Goal: Task Accomplishment & Management: Use online tool/utility

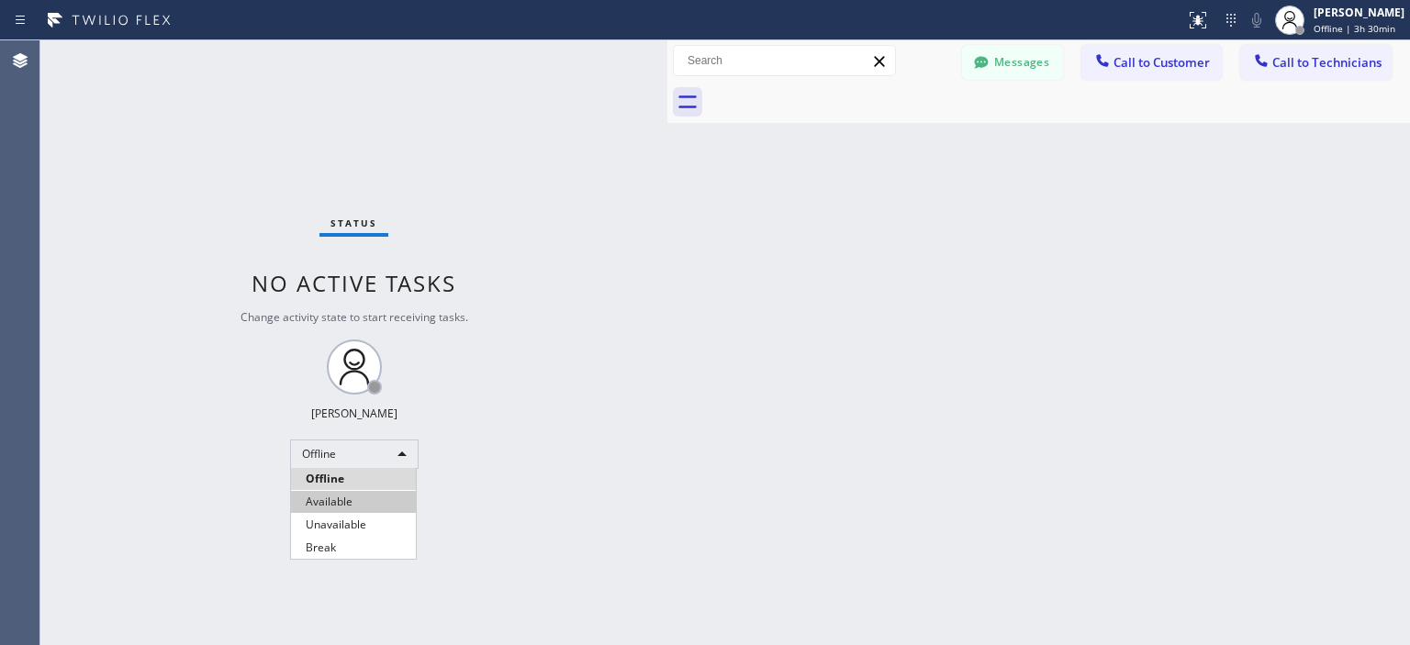
scroll to position [2107, 0]
click at [362, 495] on li "Available" at bounding box center [353, 502] width 125 height 22
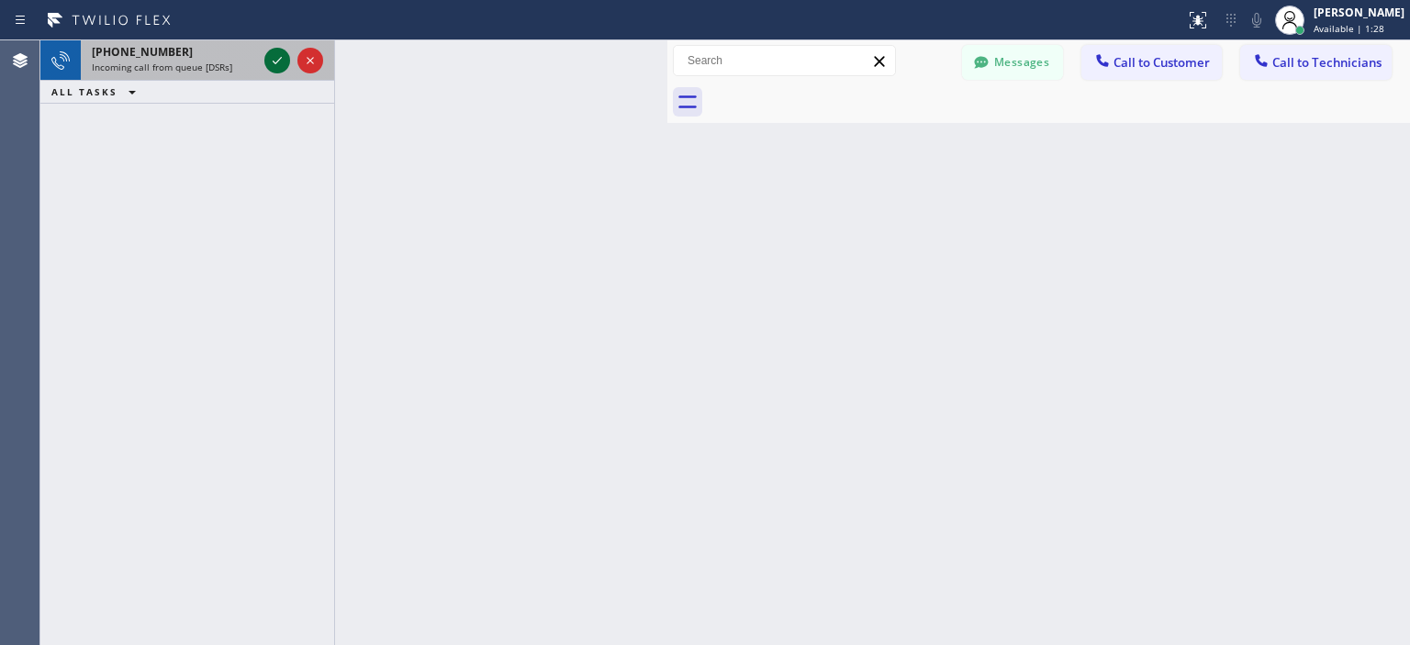
click at [281, 54] on icon at bounding box center [277, 61] width 22 height 22
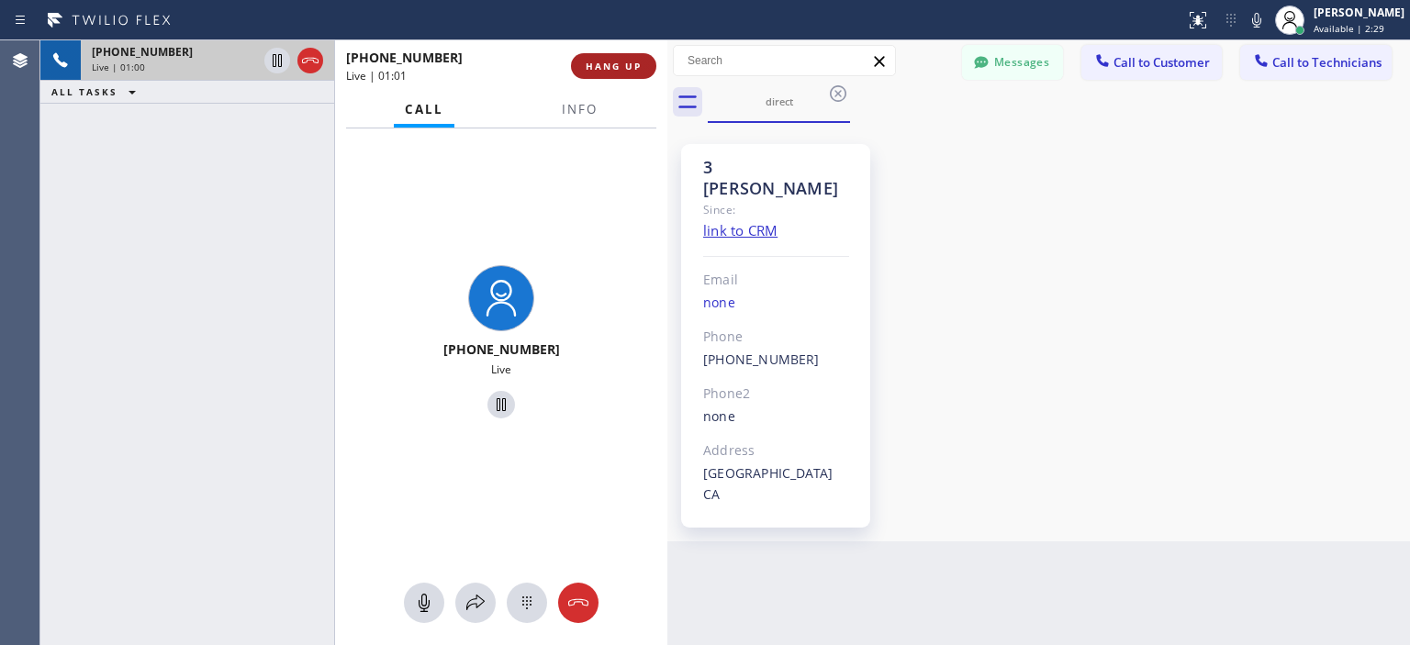
click at [606, 72] on span "HANG UP" at bounding box center [614, 66] width 56 height 13
click at [623, 62] on span "HANG UP" at bounding box center [614, 66] width 56 height 13
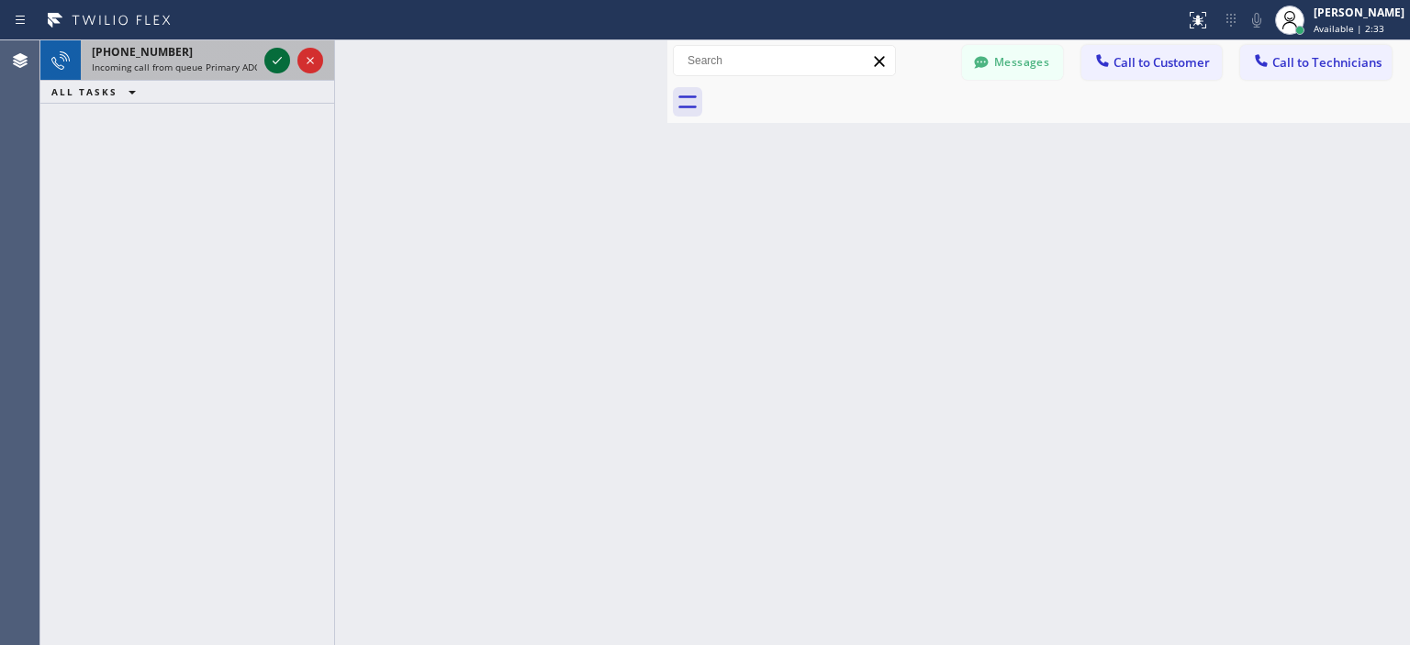
click at [268, 62] on icon at bounding box center [277, 61] width 22 height 22
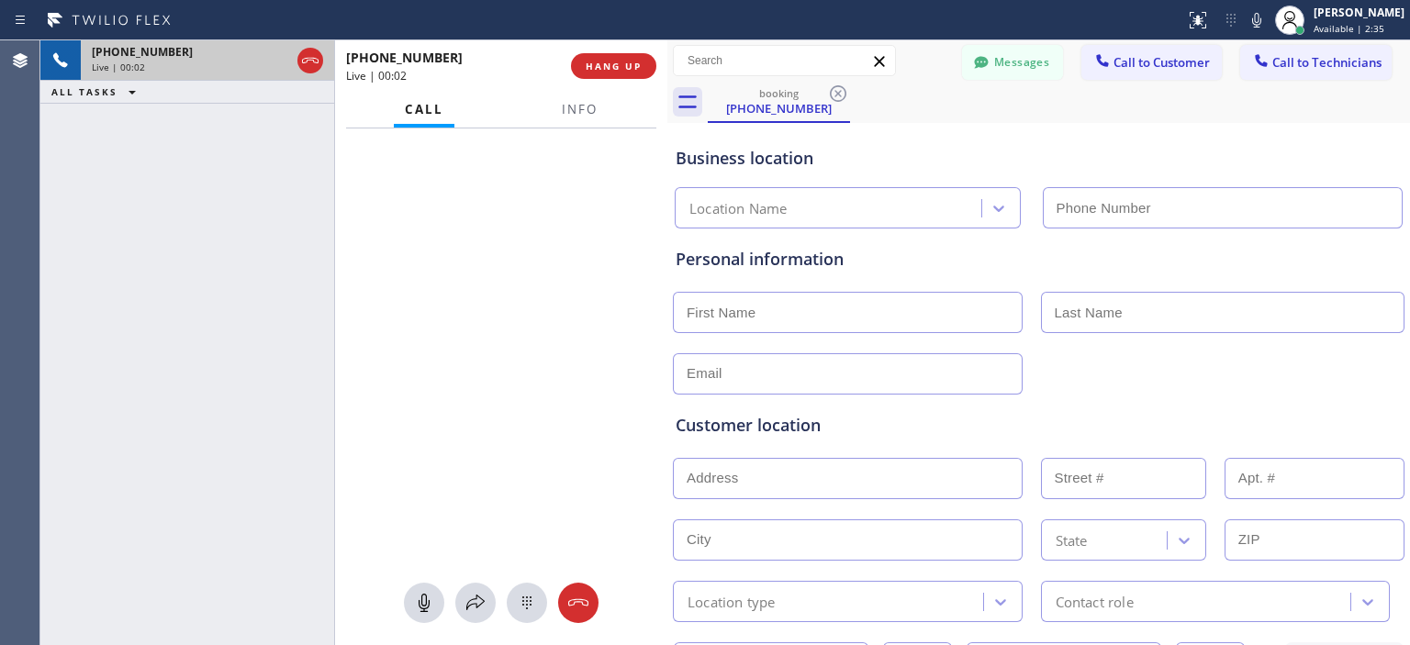
type input "[PHONE_NUMBER]"
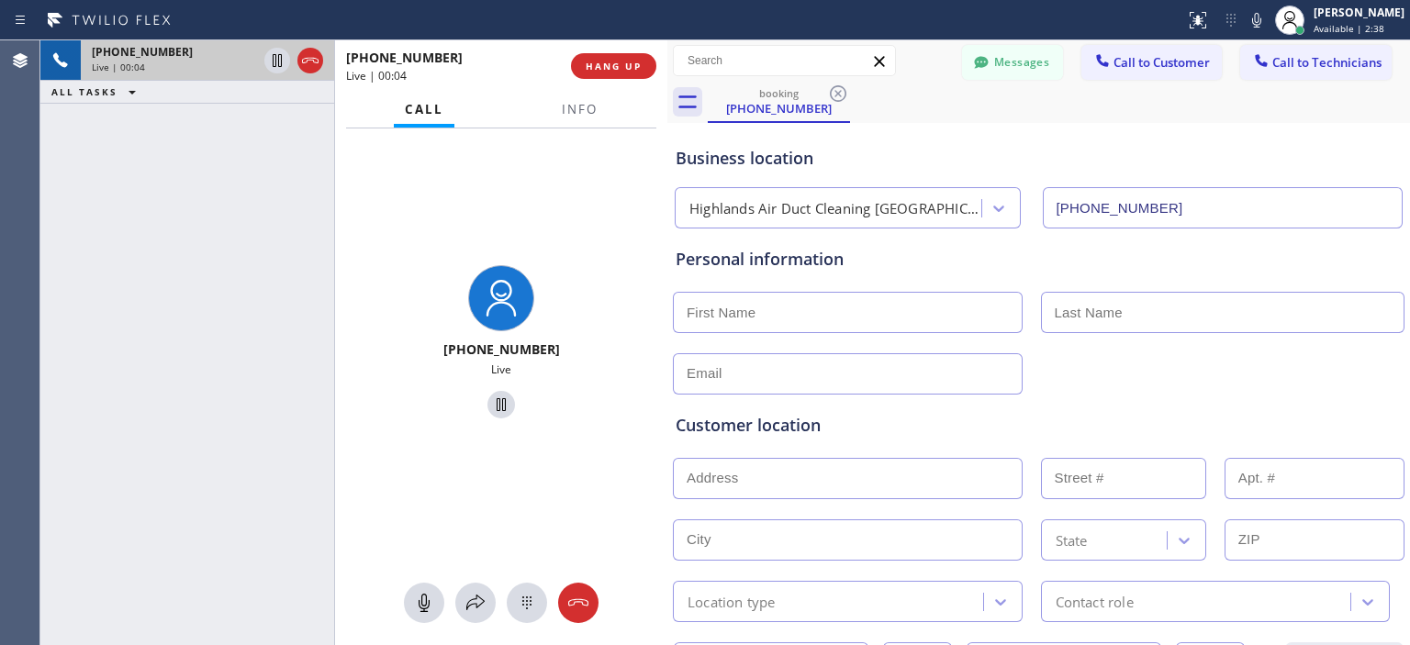
click at [586, 598] on icon at bounding box center [578, 603] width 22 height 22
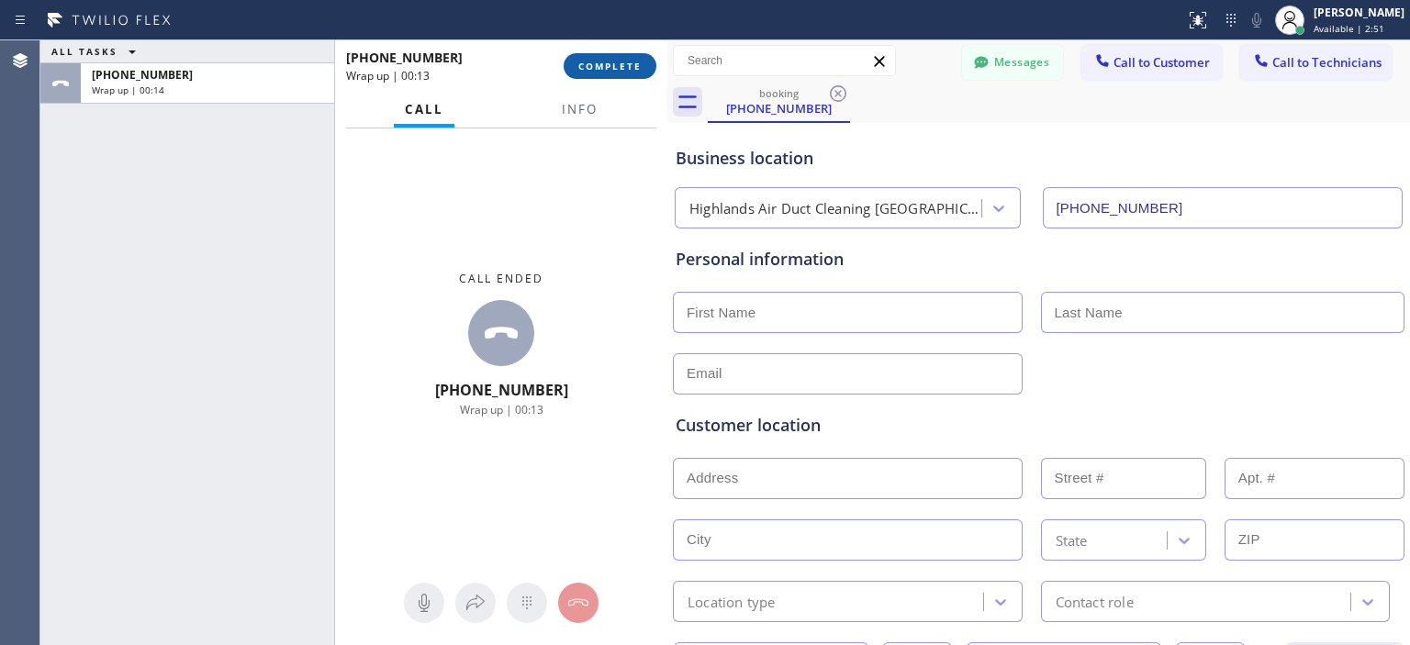
click at [620, 58] on button "COMPLETE" at bounding box center [610, 66] width 93 height 26
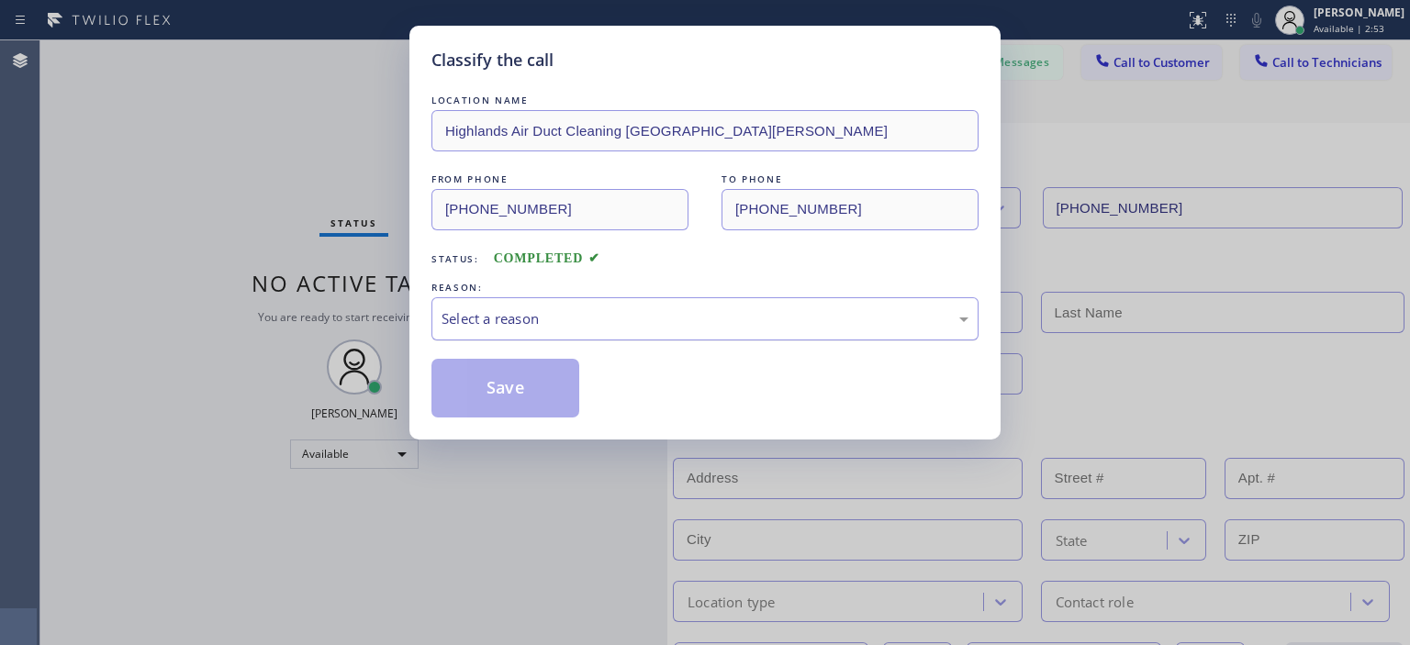
click at [595, 320] on div "Select a reason" at bounding box center [705, 319] width 527 height 21
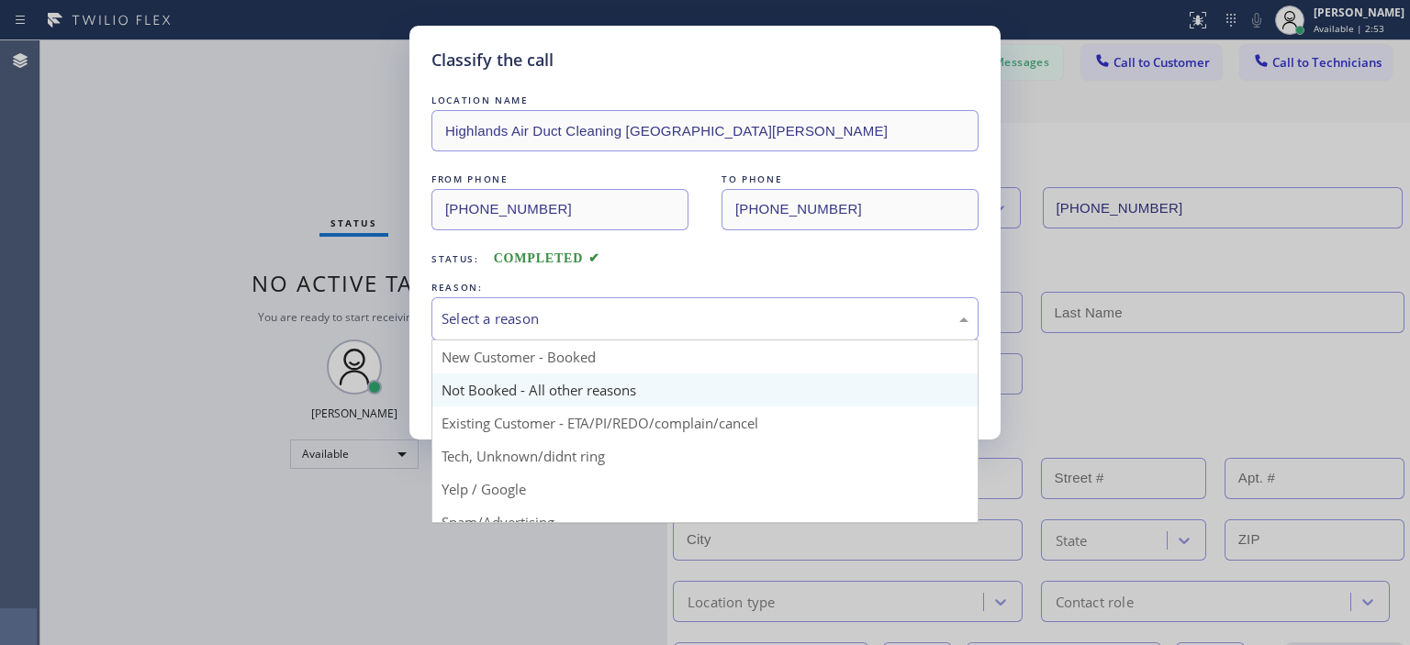
scroll to position [92, 0]
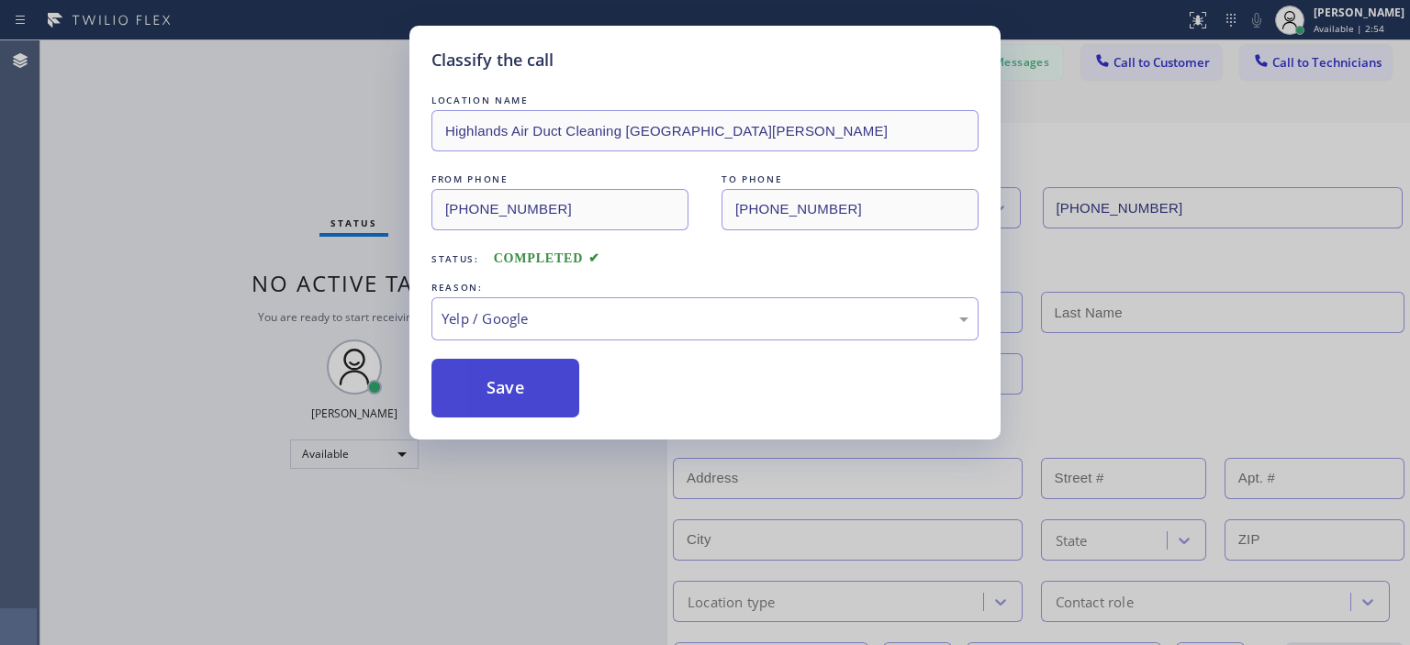
click at [525, 385] on button "Save" at bounding box center [506, 388] width 148 height 59
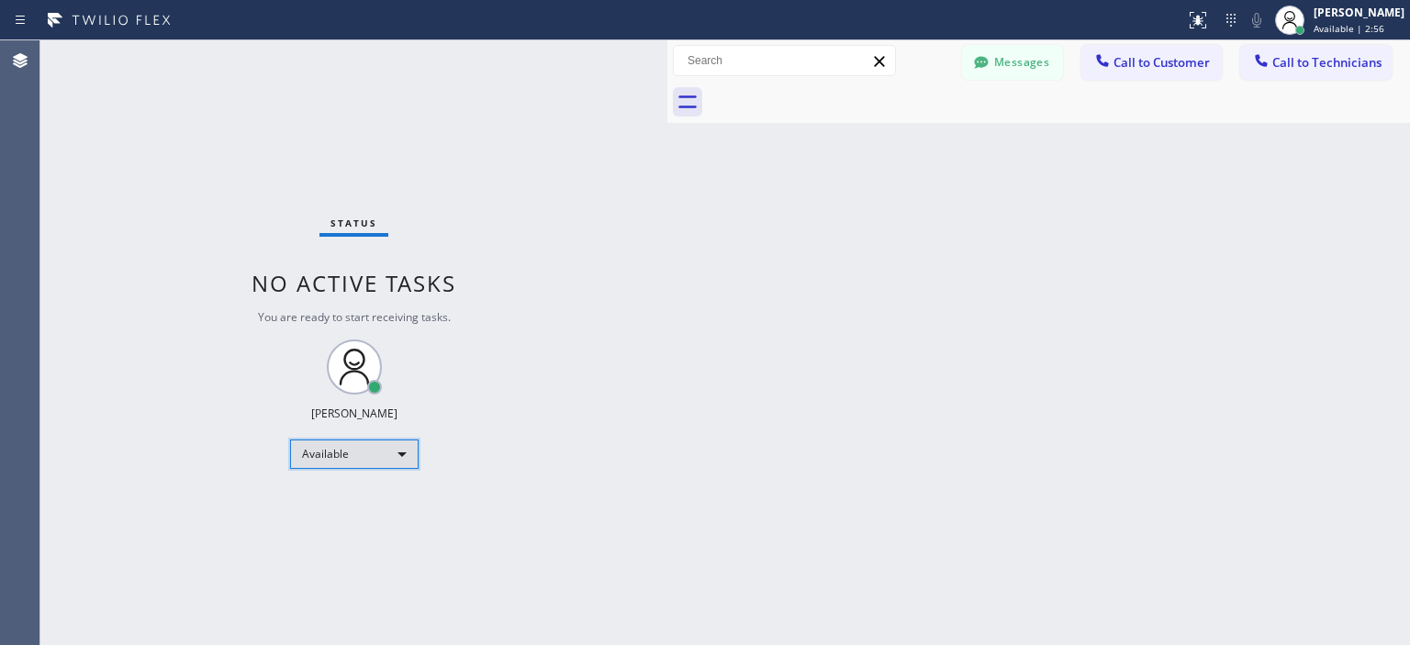
click at [371, 454] on div "Available" at bounding box center [354, 454] width 129 height 29
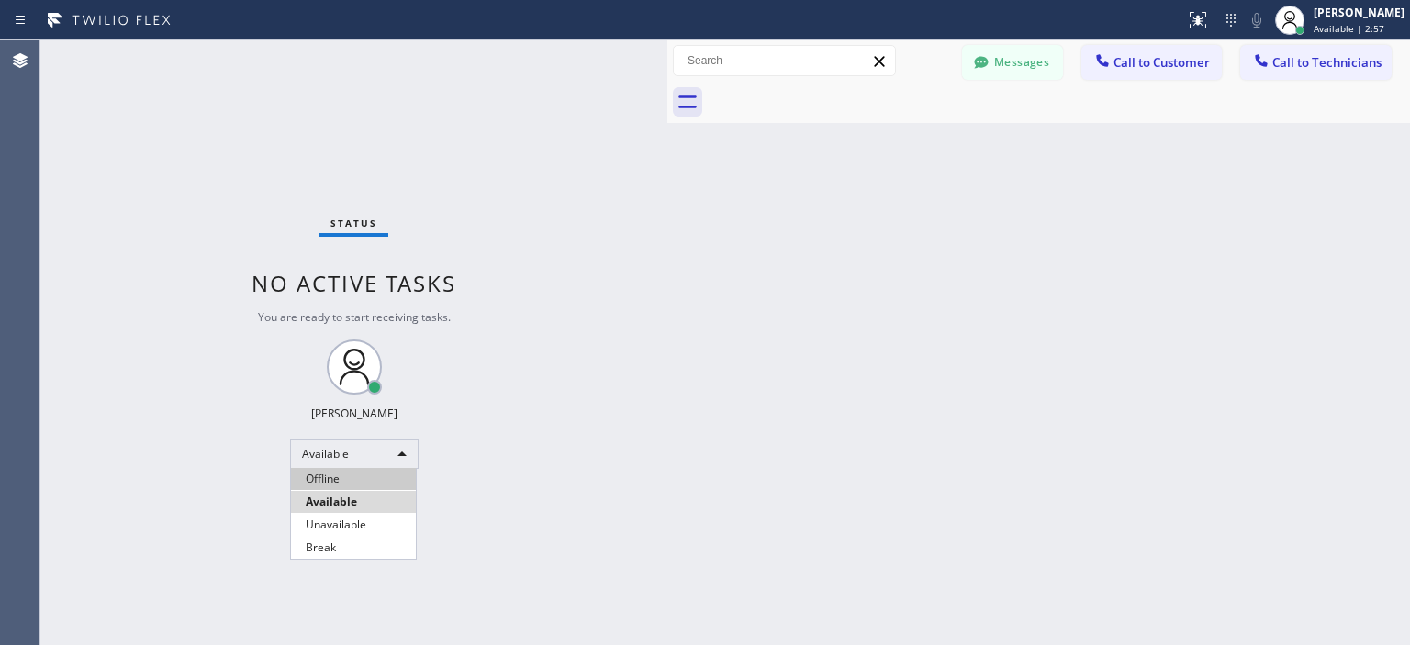
click at [380, 487] on li "Offline" at bounding box center [353, 479] width 125 height 22
